Goal: Information Seeking & Learning: Check status

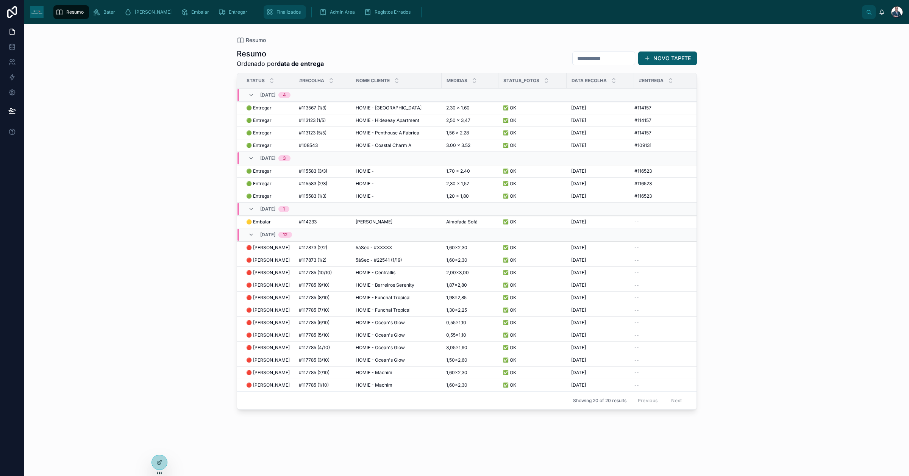
click at [266, 11] on icon "scrollable content" at bounding box center [270, 12] width 8 height 8
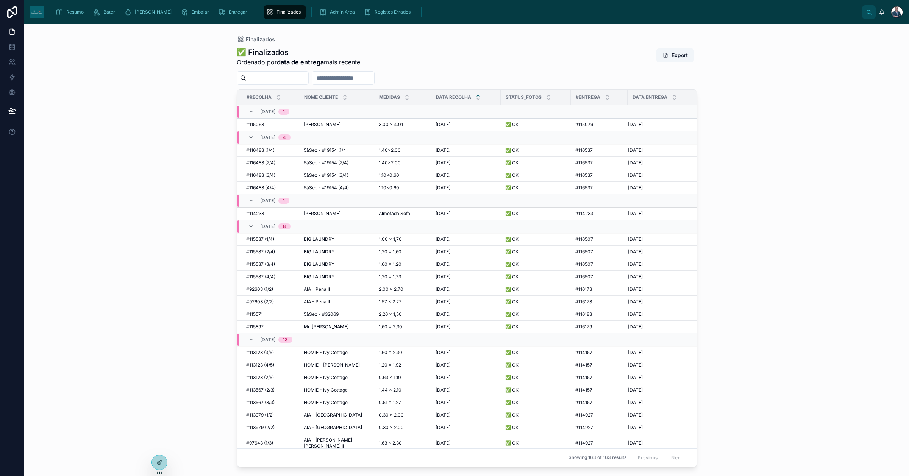
click at [291, 80] on input "text" at bounding box center [277, 78] width 62 height 11
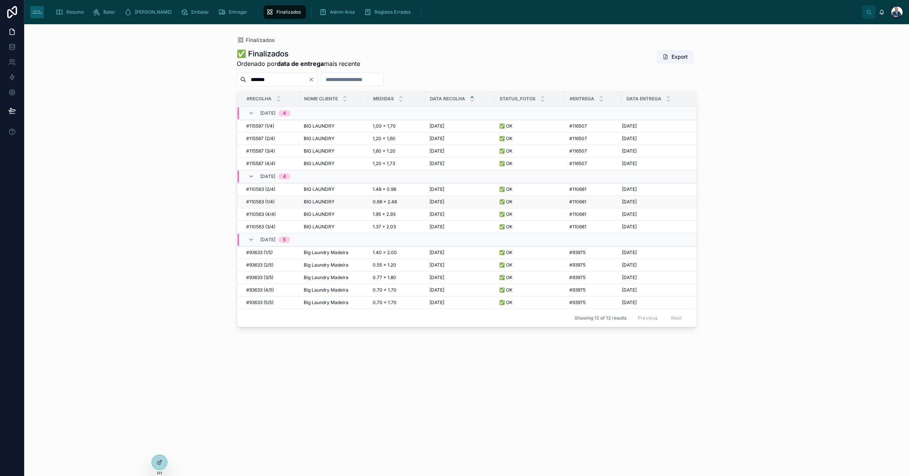
type input "*******"
click at [322, 161] on span "BIG LAUNDRY" at bounding box center [319, 164] width 31 height 6
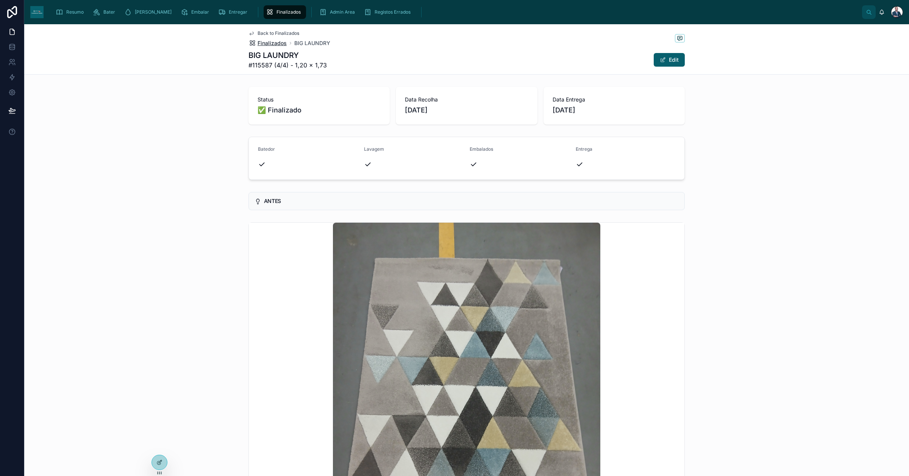
click at [257, 42] on span "Finalizados" at bounding box center [271, 43] width 29 height 8
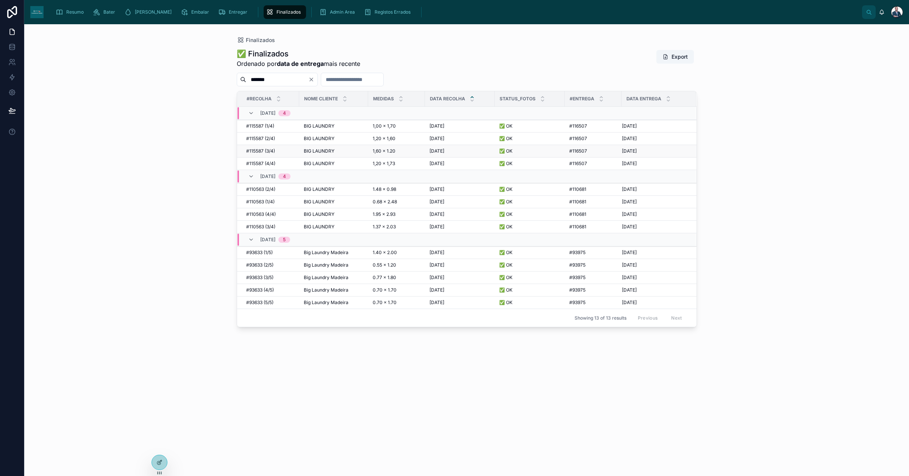
click at [296, 153] on td "#115587 (3/4) #115587 (3/4)" at bounding box center [268, 151] width 62 height 12
click at [265, 148] on td "#115587 (3/4) #115587 (3/4)" at bounding box center [268, 151] width 62 height 12
click at [266, 151] on span "#115587 (3/4)" at bounding box center [260, 151] width 29 height 6
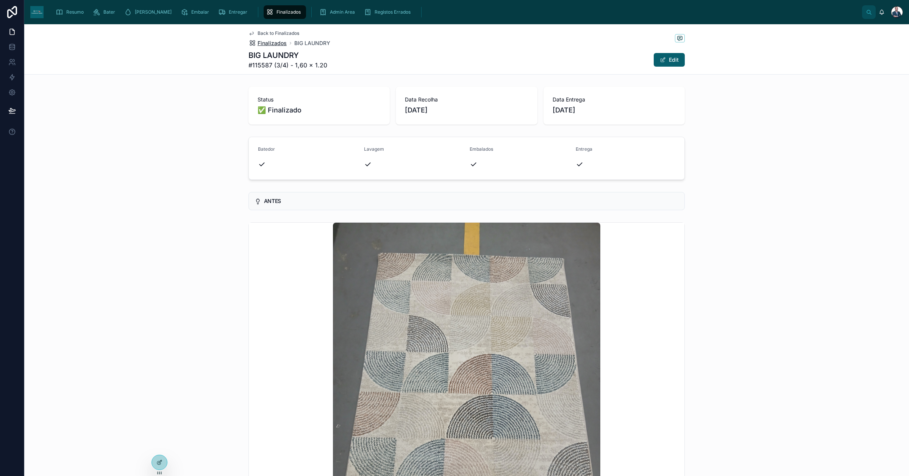
click at [260, 42] on span "Finalizados" at bounding box center [271, 43] width 29 height 8
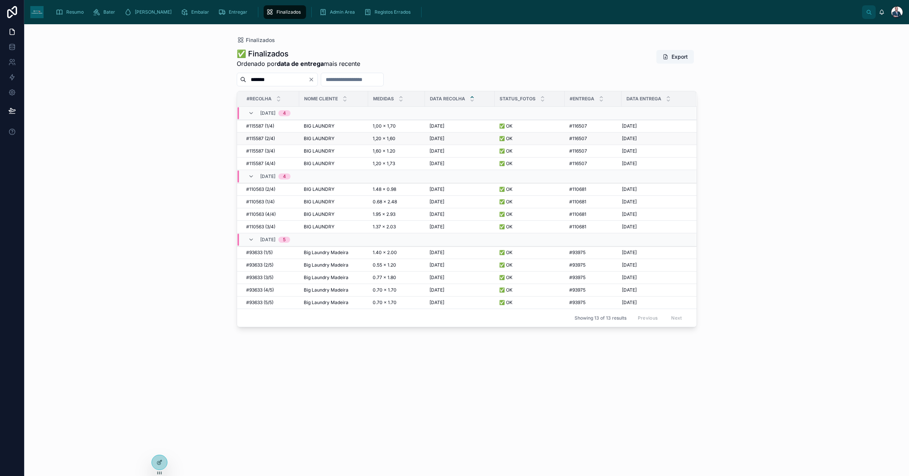
click at [265, 139] on span "#115587 (2/4)" at bounding box center [260, 139] width 29 height 6
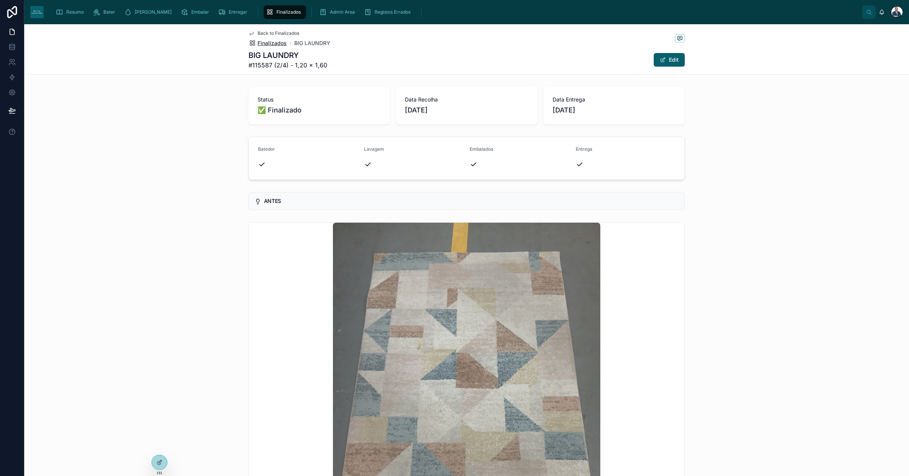
click at [264, 41] on span "Finalizados" at bounding box center [271, 43] width 29 height 8
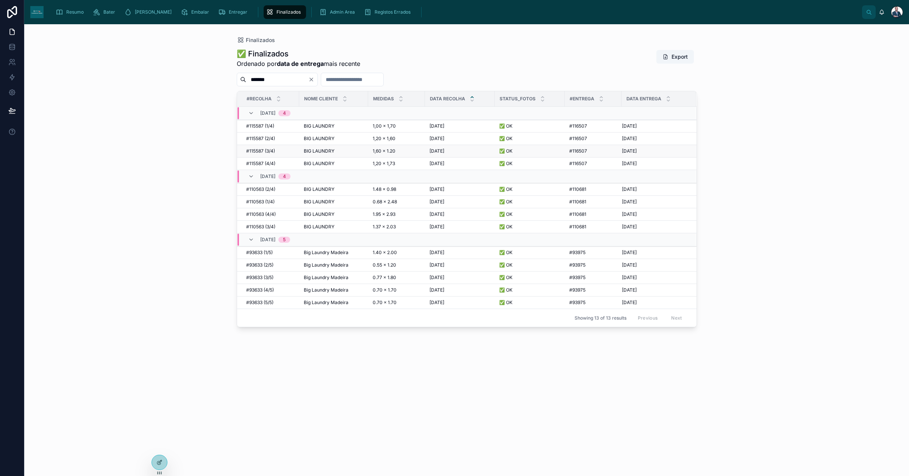
click at [262, 150] on span "#115587 (3/4)" at bounding box center [260, 151] width 29 height 6
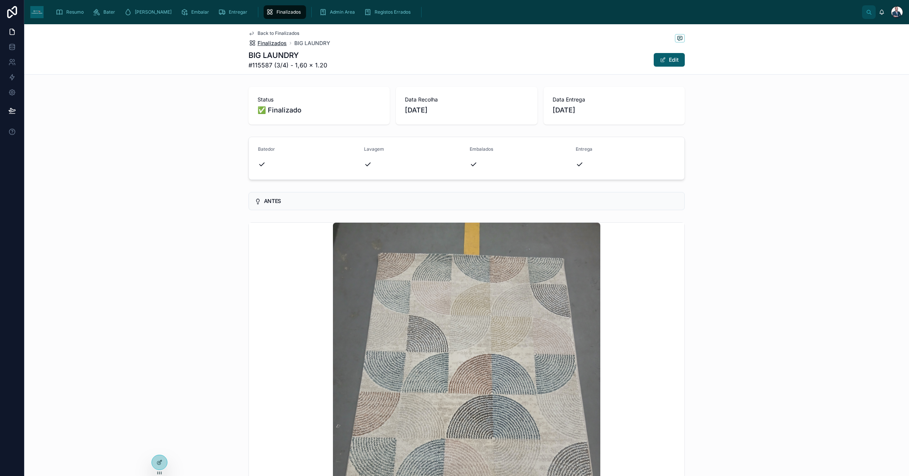
click at [264, 42] on span "Finalizados" at bounding box center [271, 43] width 29 height 8
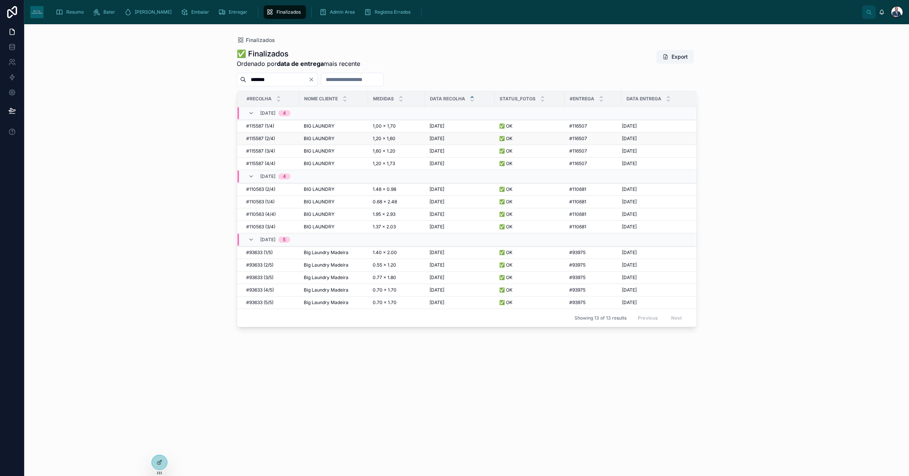
click at [262, 139] on span "#115587 (2/4)" at bounding box center [260, 139] width 29 height 6
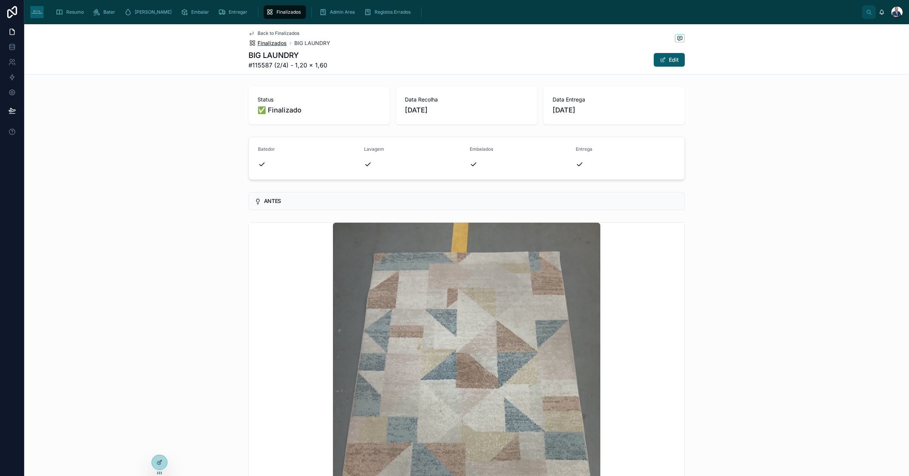
click at [265, 47] on span "Finalizados" at bounding box center [271, 43] width 29 height 8
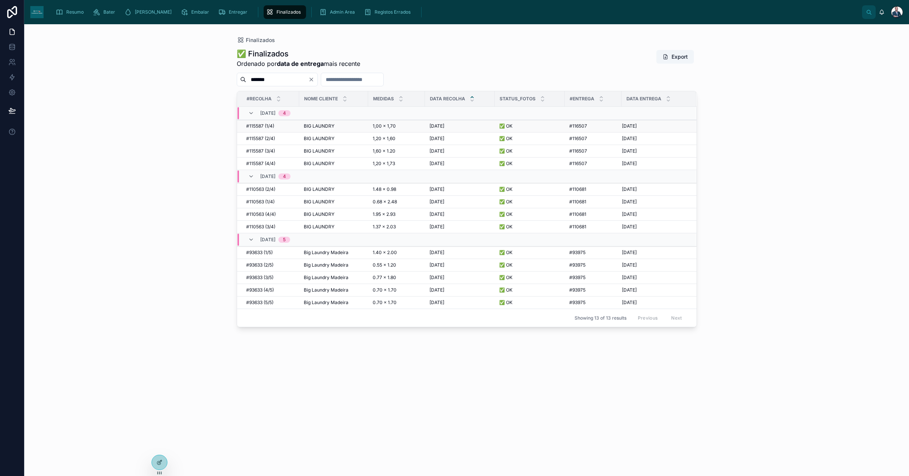
click at [266, 126] on span "#115587 (1/4)" at bounding box center [260, 126] width 28 height 6
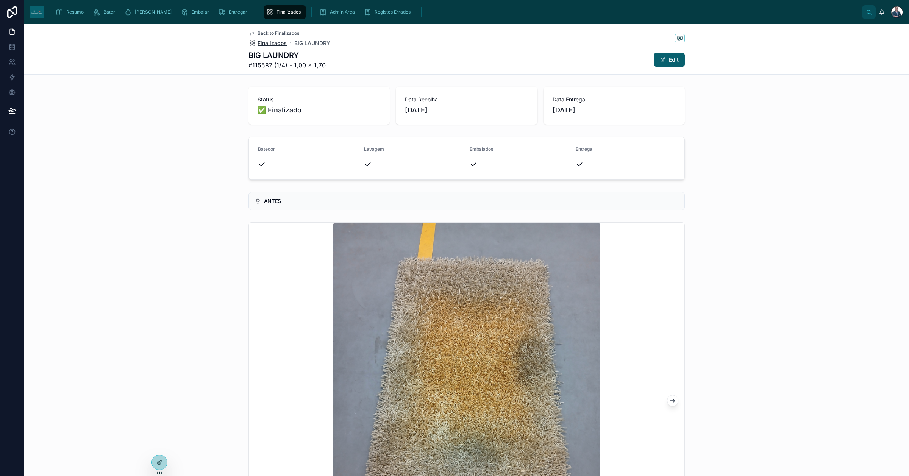
click at [269, 42] on span "Finalizados" at bounding box center [271, 43] width 29 height 8
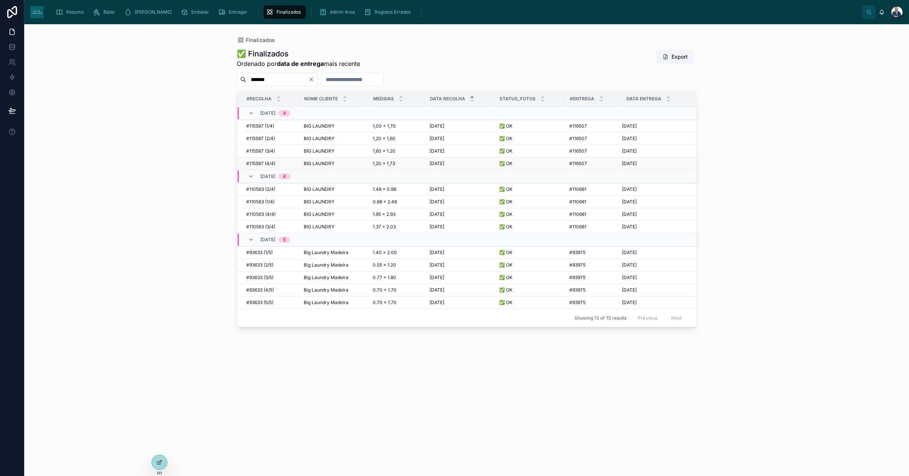
click at [272, 164] on span "#115587 (4/4)" at bounding box center [260, 164] width 29 height 6
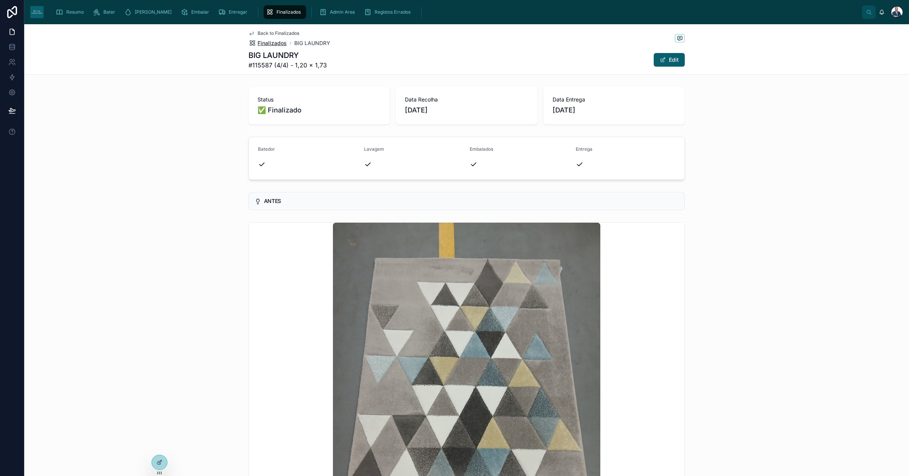
click at [275, 44] on span "Finalizados" at bounding box center [271, 43] width 29 height 8
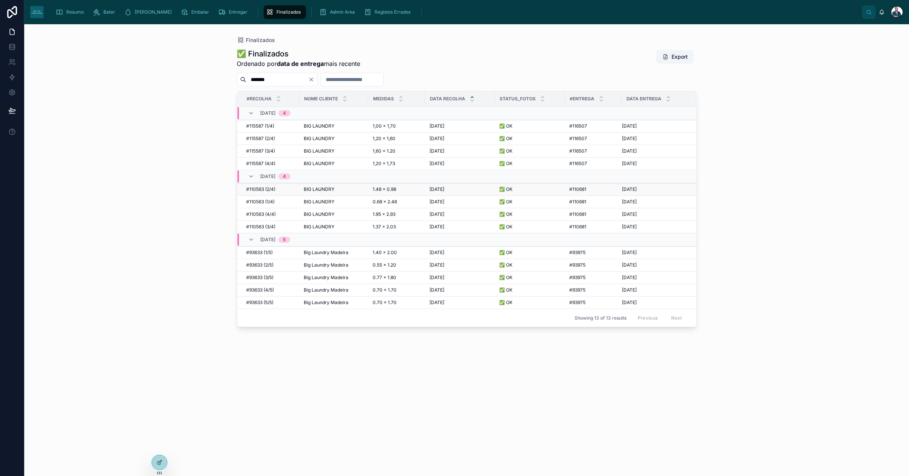
click at [264, 189] on span "#110563 (2/4)" at bounding box center [260, 189] width 29 height 6
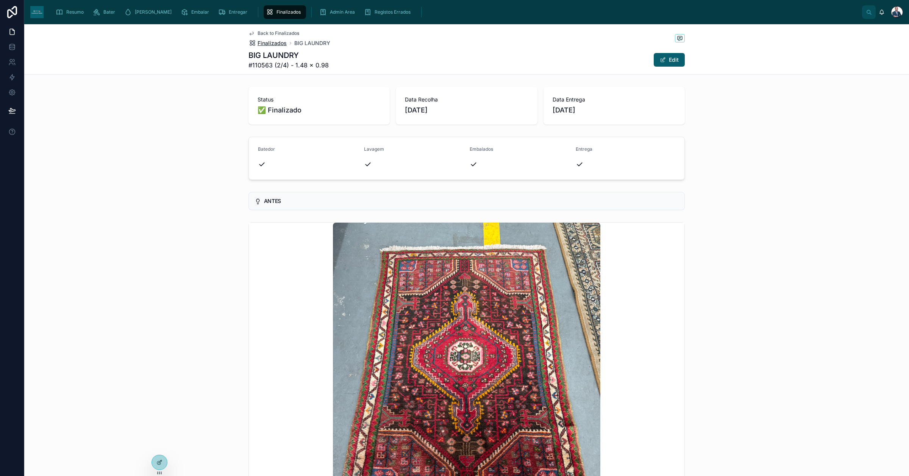
click at [263, 40] on span "Finalizados" at bounding box center [271, 43] width 29 height 8
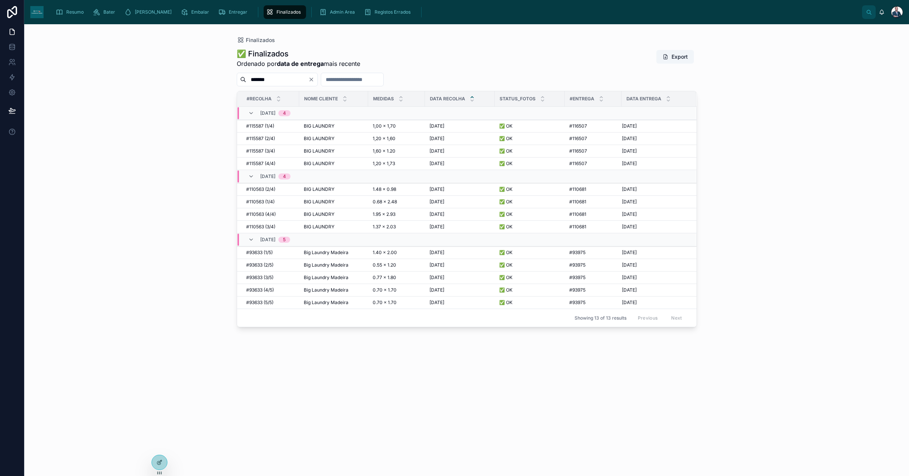
click at [314, 80] on icon "Clear" at bounding box center [311, 79] width 6 height 6
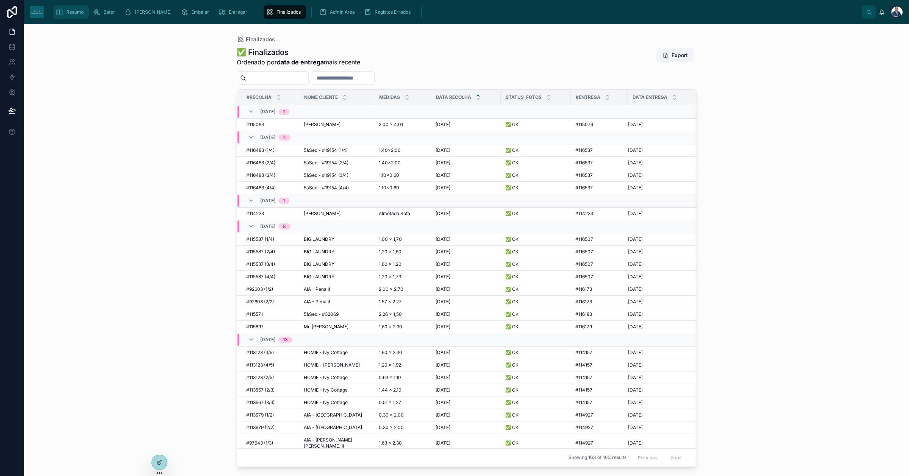
click at [66, 10] on span "Resumo" at bounding box center [74, 12] width 17 height 6
